Goal: Navigation & Orientation: Find specific page/section

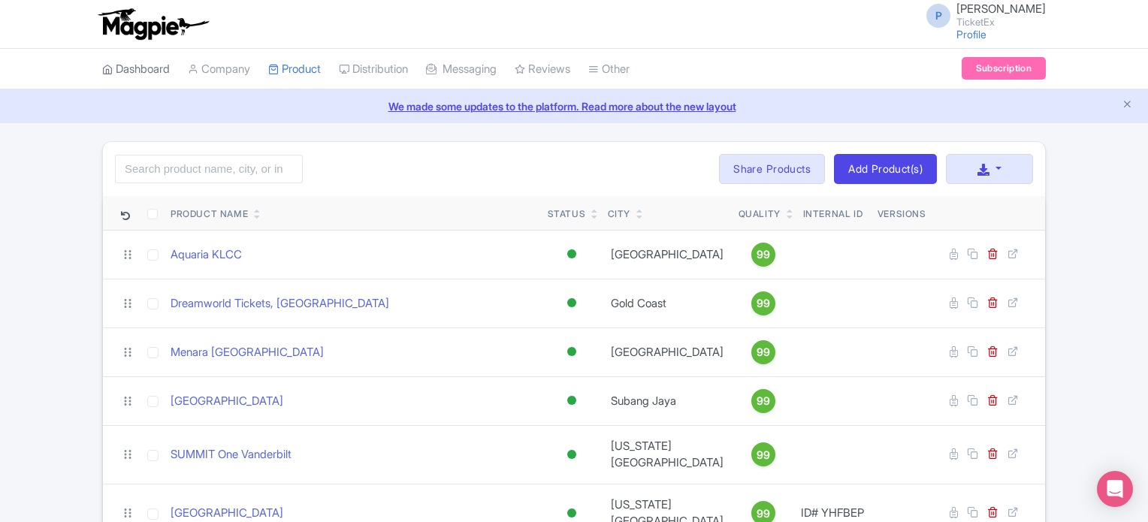
click at [125, 76] on link "Dashboard" at bounding box center [136, 69] width 68 height 41
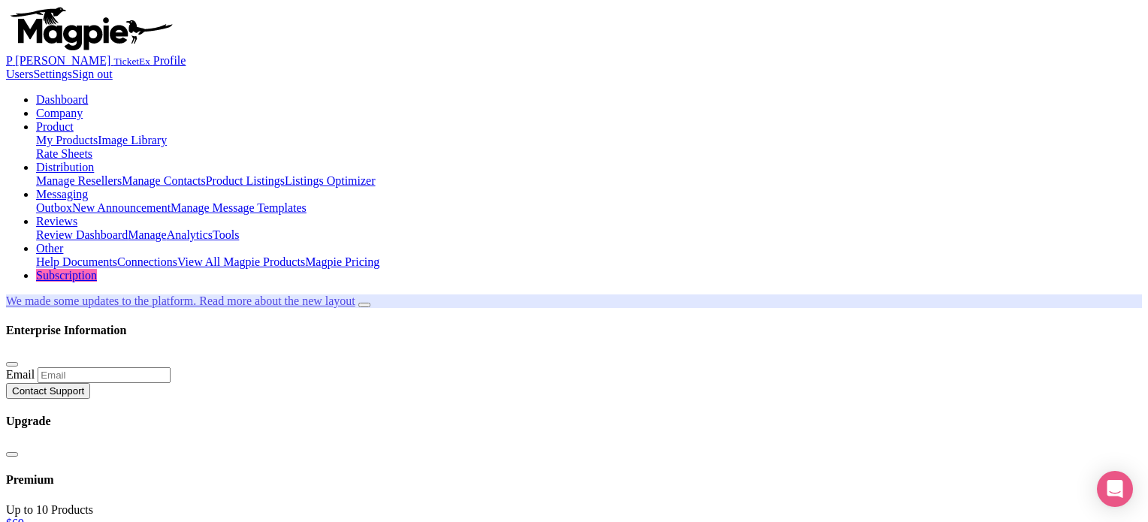
click at [97, 269] on link "Subscription" at bounding box center [66, 275] width 61 height 13
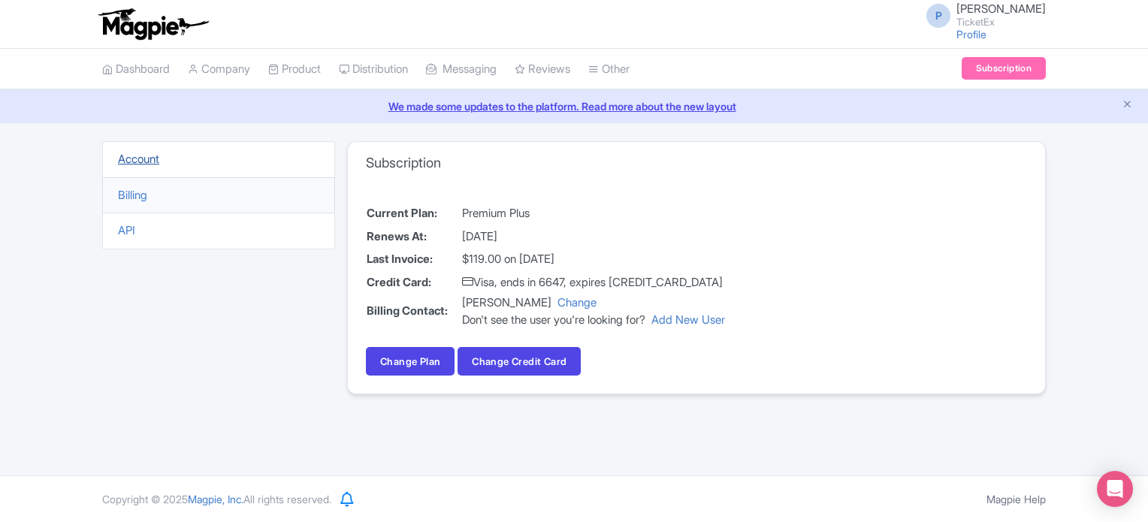
click at [141, 165] on link "Account" at bounding box center [138, 159] width 41 height 14
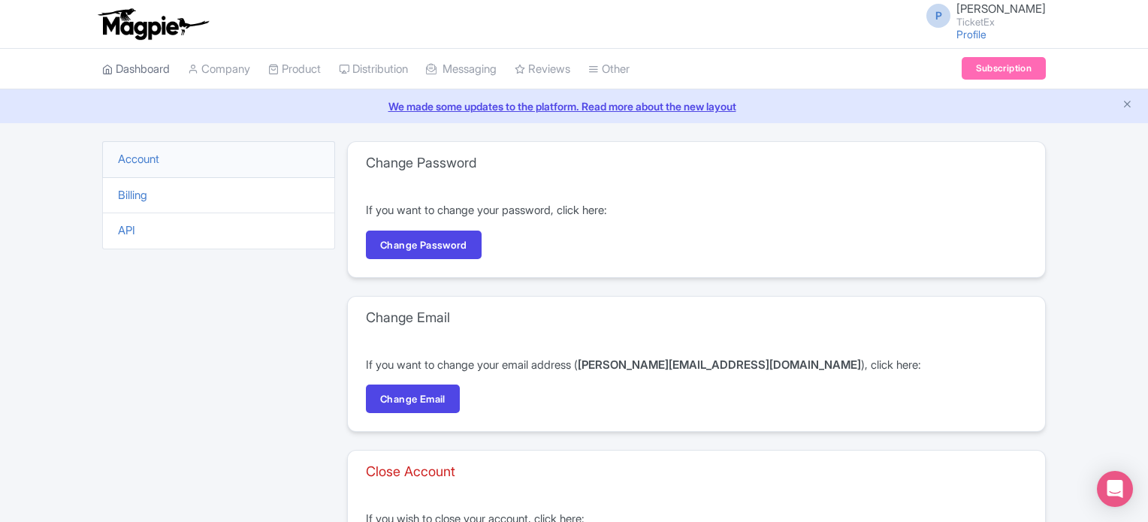
click at [141, 64] on link "Dashboard" at bounding box center [136, 69] width 68 height 41
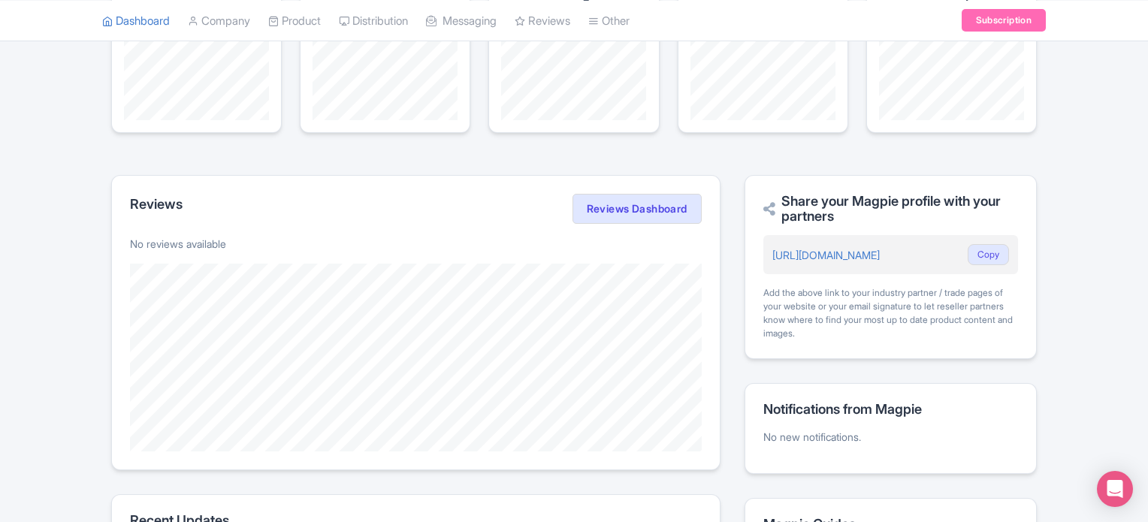
scroll to position [171, 0]
